Goal: Task Accomplishment & Management: Use online tool/utility

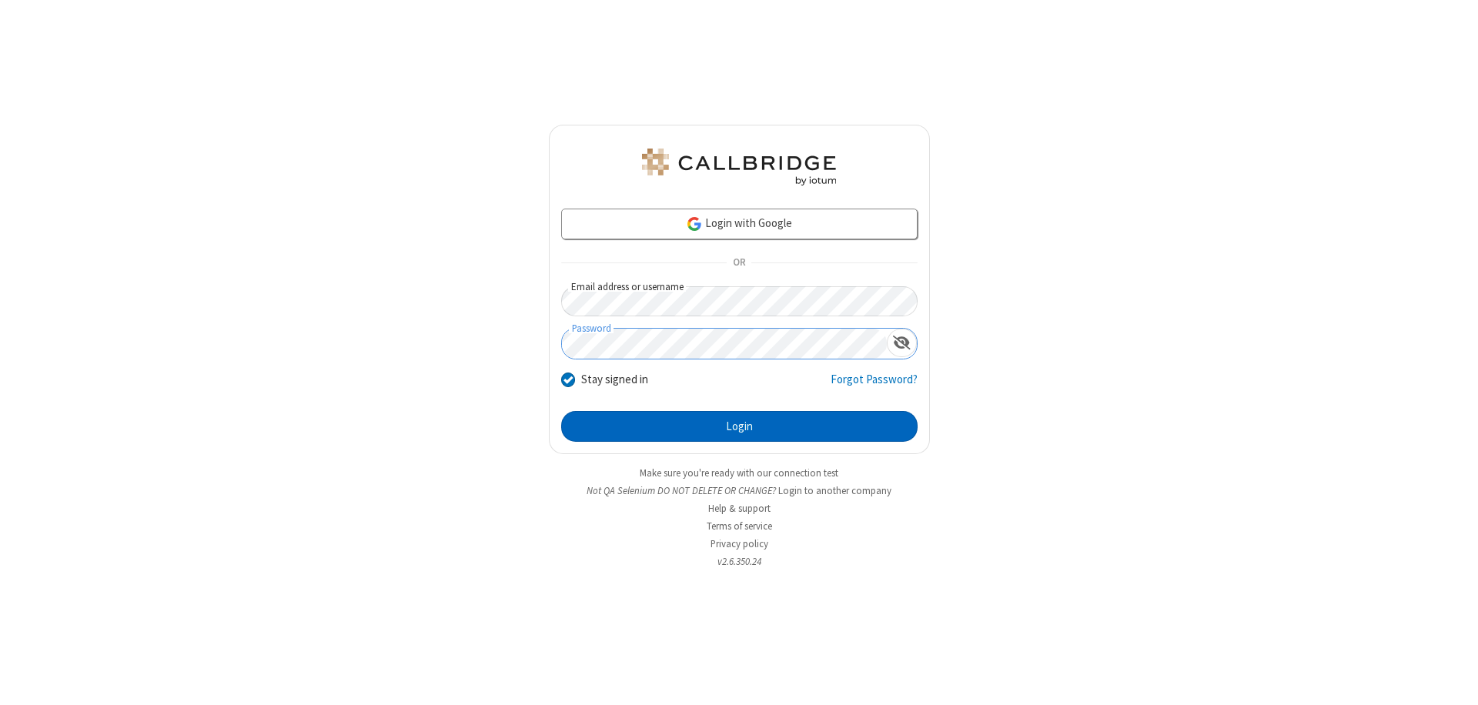
click at [739, 427] on button "Login" at bounding box center [739, 426] width 356 height 31
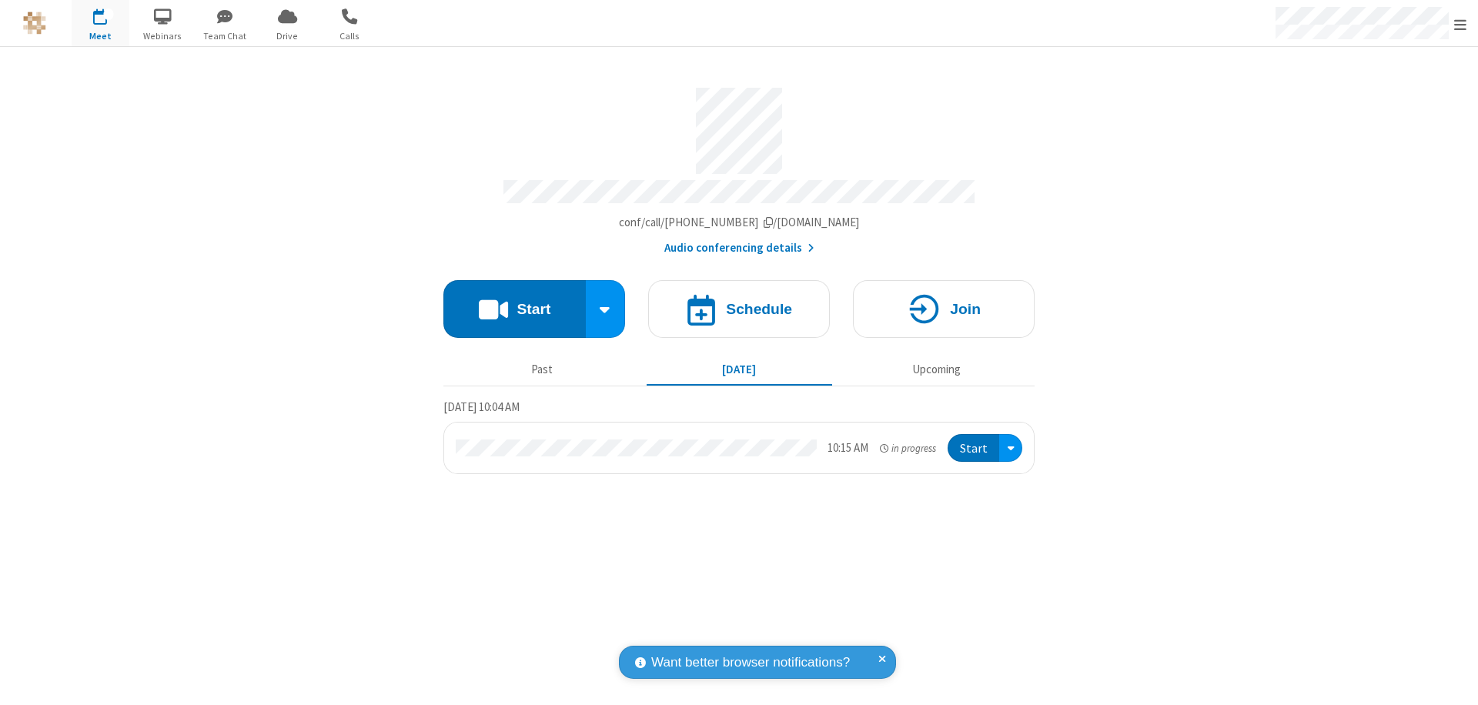
click at [1460, 24] on span "Open menu" at bounding box center [1460, 24] width 12 height 15
click at [287, 35] on span "Drive" at bounding box center [288, 36] width 58 height 14
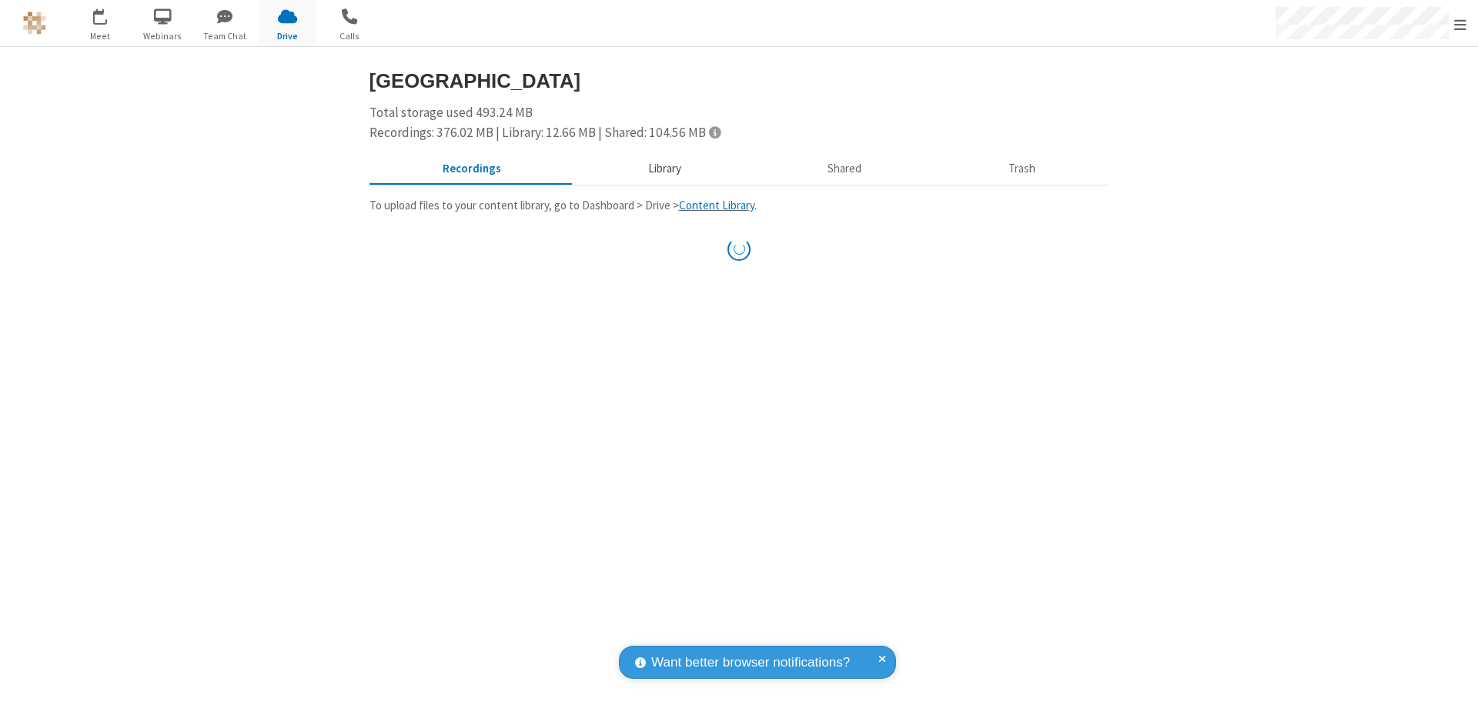
click at [662, 169] on button "Library" at bounding box center [664, 169] width 180 height 29
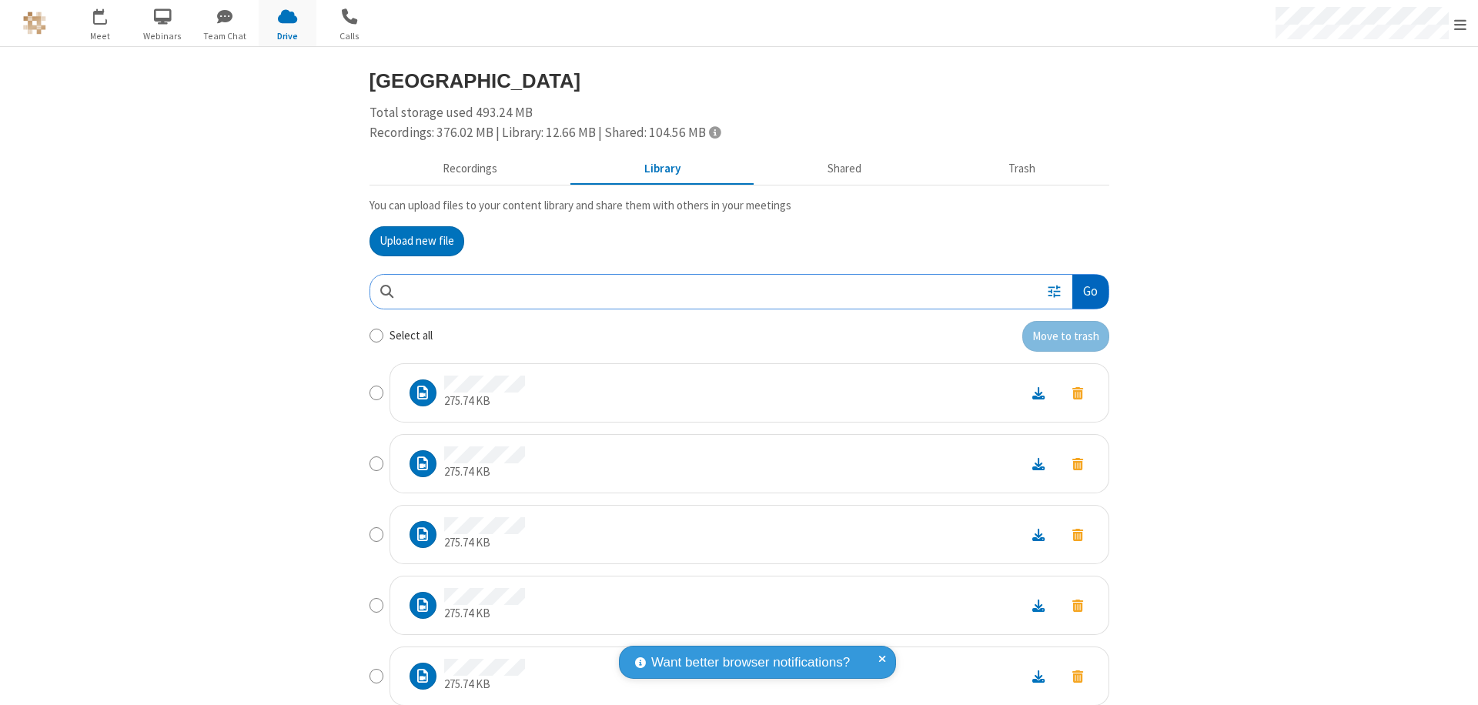
click at [1084, 291] on button "Go" at bounding box center [1089, 292] width 35 height 35
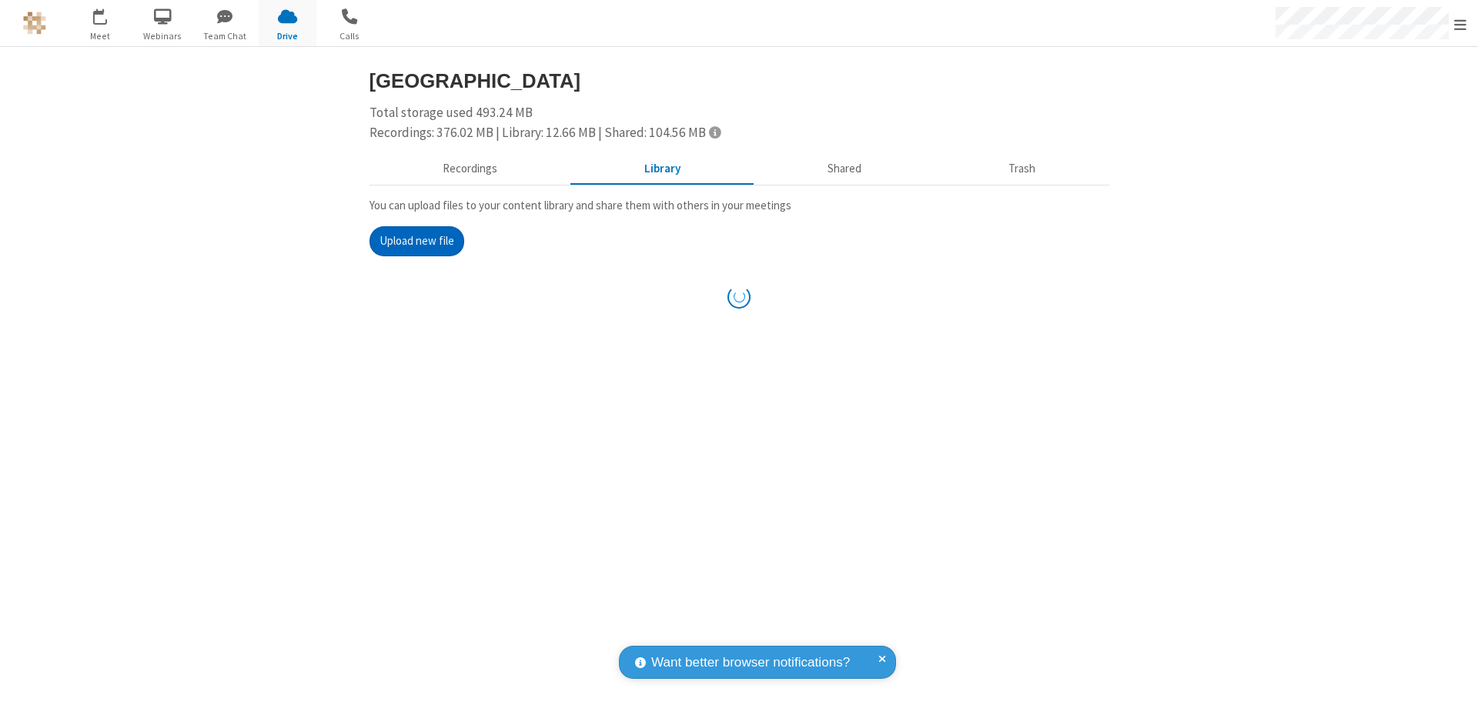
click at [410, 241] on button "Upload new file" at bounding box center [417, 241] width 95 height 31
